Goal: Information Seeking & Learning: Check status

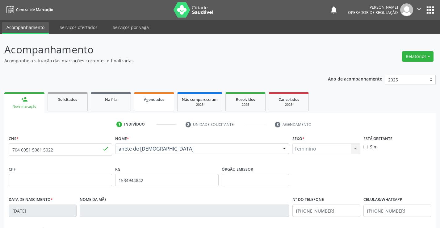
click at [157, 100] on span "Agendados" at bounding box center [154, 99] width 20 height 5
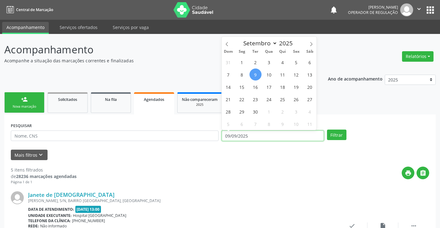
drag, startPoint x: 226, startPoint y: 136, endPoint x: 256, endPoint y: 136, distance: 29.4
click at [256, 136] on input "09/09/2025" at bounding box center [273, 136] width 102 height 11
click at [243, 63] on span "1" at bounding box center [242, 62] width 12 height 12
type input "01/09/2025"
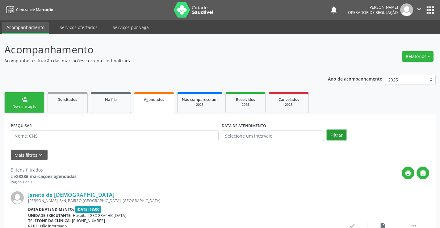
click at [338, 136] on button "Filtrar" at bounding box center [336, 135] width 19 height 11
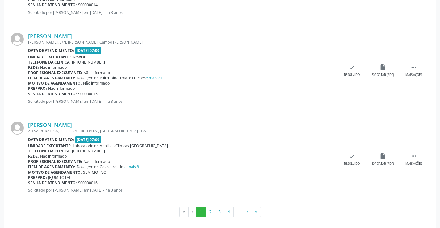
scroll to position [1321, 0]
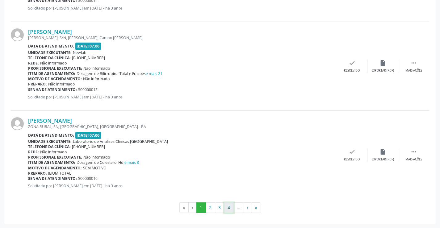
click at [229, 209] on button "4" at bounding box center [229, 208] width 10 height 11
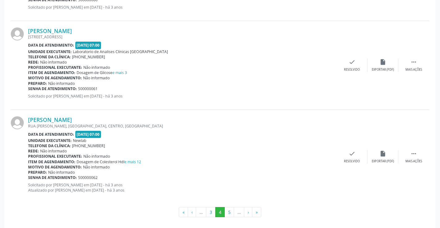
scroll to position [1332, 0]
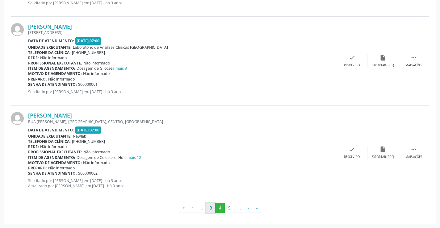
click at [211, 209] on button "3" at bounding box center [211, 208] width 10 height 11
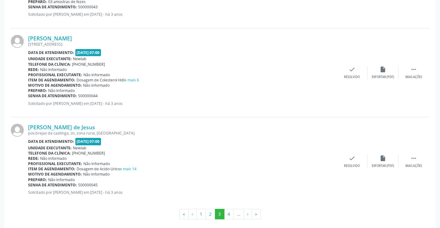
scroll to position [1316, 0]
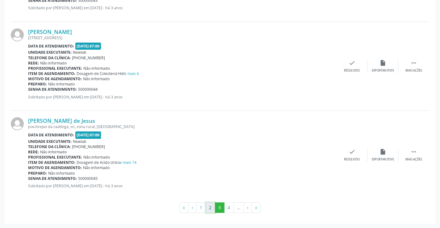
click at [210, 206] on button "2" at bounding box center [211, 208] width 10 height 11
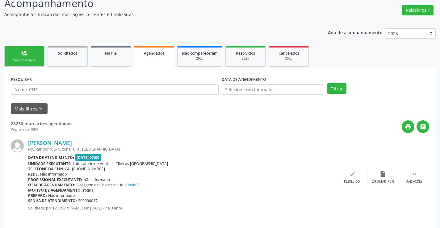
scroll to position [0, 0]
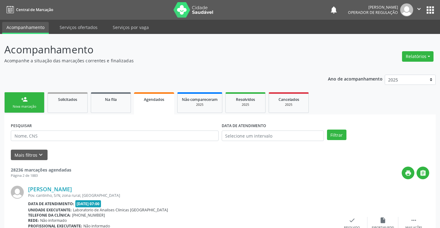
click at [154, 101] on span "Agendados" at bounding box center [154, 99] width 20 height 5
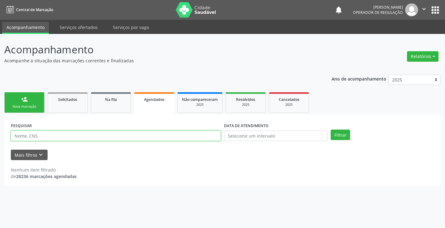
click at [40, 140] on input "text" at bounding box center [116, 136] width 210 height 11
type input "QUEILANE PEREIRA LIMA"
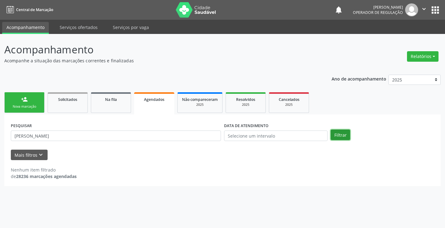
click at [338, 133] on button "Filtrar" at bounding box center [340, 135] width 19 height 11
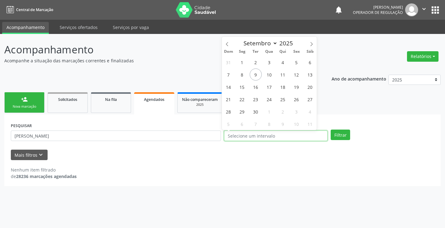
click at [230, 136] on input "text" at bounding box center [276, 136] width 104 height 11
click at [256, 101] on span "23" at bounding box center [256, 99] width 12 height 12
type input "23/09/2025"
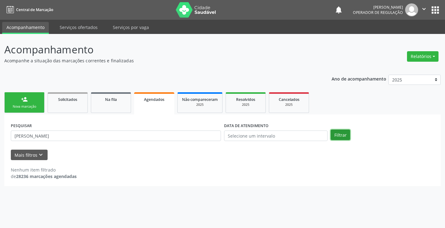
click at [340, 135] on button "Filtrar" at bounding box center [340, 135] width 19 height 11
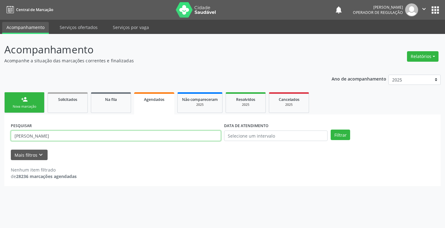
click at [25, 137] on input "QUEILANE PEREIRA LIMA" at bounding box center [116, 136] width 210 height 11
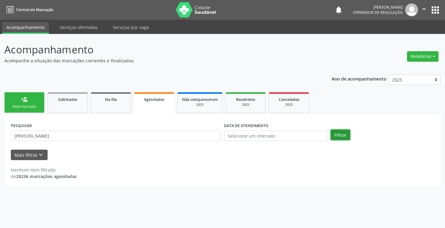
click at [341, 137] on button "Filtrar" at bounding box center [340, 135] width 19 height 11
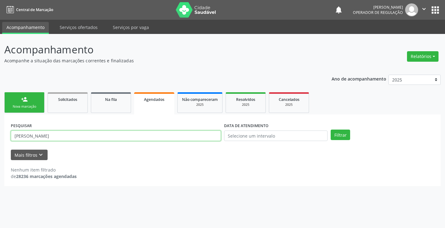
drag, startPoint x: 13, startPoint y: 134, endPoint x: 90, endPoint y: 137, distance: 76.4
click at [90, 137] on input "QUEILLANE PEREIRA LIMA" at bounding box center [116, 136] width 210 height 11
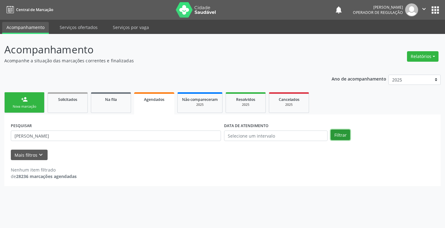
click at [341, 137] on button "Filtrar" at bounding box center [340, 135] width 19 height 11
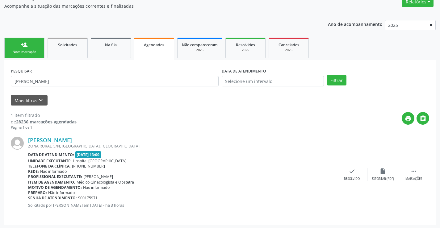
scroll to position [56, 0]
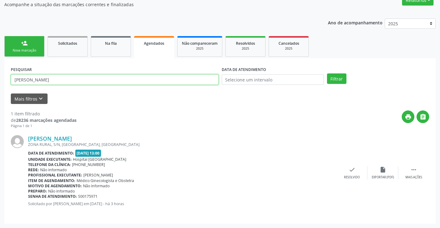
drag, startPoint x: 14, startPoint y: 77, endPoint x: 86, endPoint y: 77, distance: 72.6
click at [86, 77] on input "VANESSA OLIVEIRA DE CARVALHO" at bounding box center [115, 79] width 208 height 11
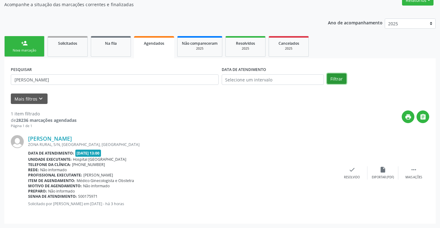
click at [338, 78] on button "Filtrar" at bounding box center [336, 79] width 19 height 11
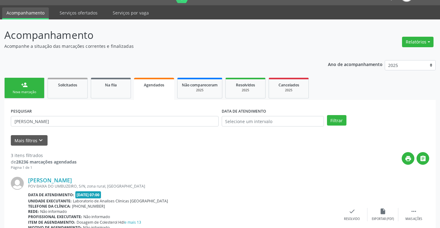
scroll to position [0, 0]
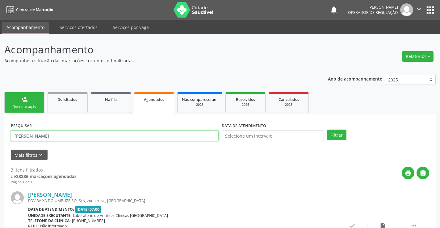
drag, startPoint x: 15, startPoint y: 136, endPoint x: 109, endPoint y: 137, distance: 94.3
click at [109, 137] on input "FRANCIELE DOS SANTOS DA SILVA" at bounding box center [115, 136] width 208 height 11
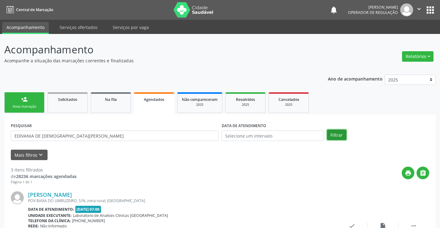
click at [334, 134] on button "Filtrar" at bounding box center [336, 135] width 19 height 11
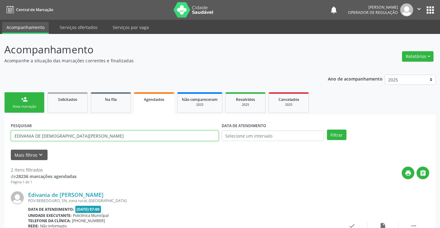
drag, startPoint x: 15, startPoint y: 135, endPoint x: 79, endPoint y: 134, distance: 64.6
click at [79, 134] on input "EDIVANIA DE JESUS VIEIRA" at bounding box center [115, 136] width 208 height 11
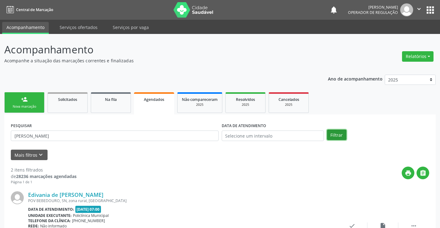
click at [336, 137] on button "Filtrar" at bounding box center [336, 135] width 19 height 11
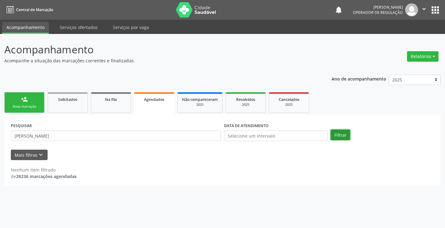
click at [343, 134] on button "Filtrar" at bounding box center [340, 135] width 19 height 11
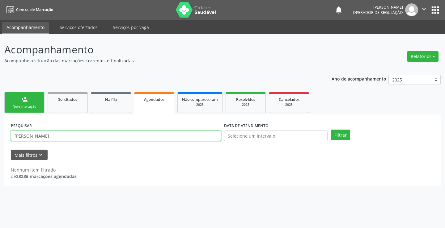
click at [24, 135] on input "QUEILANE PEREIRA LIMA" at bounding box center [116, 136] width 210 height 11
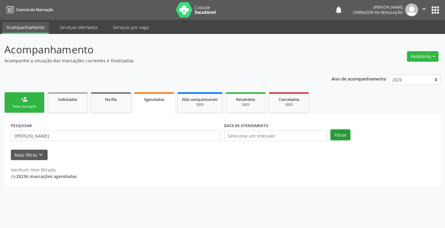
click at [341, 136] on button "Filtrar" at bounding box center [340, 135] width 19 height 11
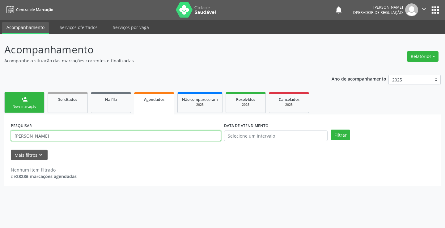
click at [25, 136] on input "QUEILLANE PEREIRA LIMA" at bounding box center [116, 136] width 210 height 11
click at [23, 137] on input "QUEILANE PEREIRA LIMA" at bounding box center [116, 136] width 210 height 11
type input "QUELIANE PEREIRA LIMA"
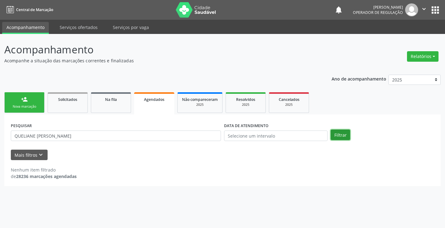
click at [335, 136] on button "Filtrar" at bounding box center [340, 135] width 19 height 11
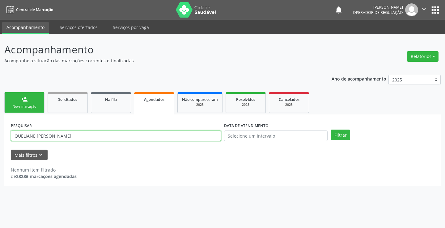
drag, startPoint x: 13, startPoint y: 136, endPoint x: 89, endPoint y: 136, distance: 76.0
click at [89, 136] on input "QUELIANE PEREIRA LIMA" at bounding box center [116, 136] width 210 height 11
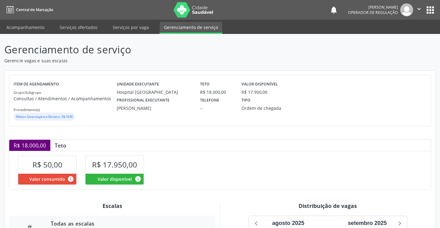
scroll to position [86, 0]
click at [179, 28] on link "Gerenciamento de serviço" at bounding box center [191, 28] width 63 height 12
click at [136, 25] on link "Serviços por vaga" at bounding box center [130, 27] width 45 height 11
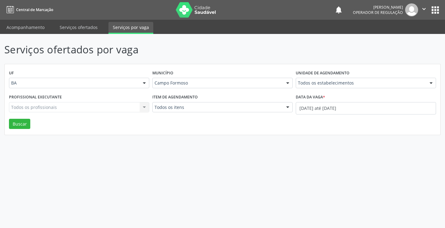
click at [431, 83] on div at bounding box center [430, 83] width 9 height 11
